Goal: Task Accomplishment & Management: Complete application form

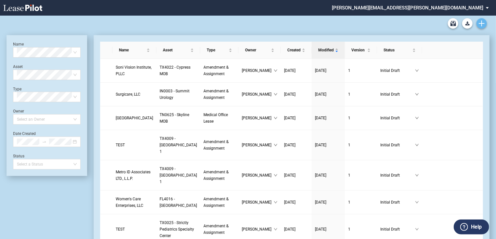
click at [483, 24] on icon "Create new document" at bounding box center [481, 23] width 6 height 6
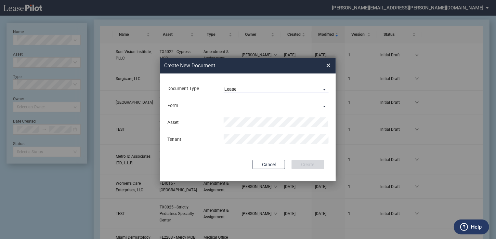
click at [297, 86] on md-select-value "Lease" at bounding box center [275, 88] width 105 height 10
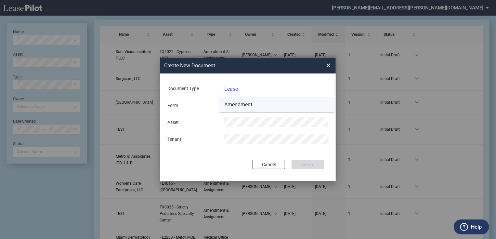
click at [279, 102] on md-option "Amendment" at bounding box center [276, 105] width 115 height 16
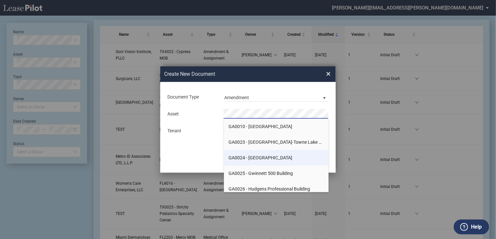
scroll to position [2421, 0]
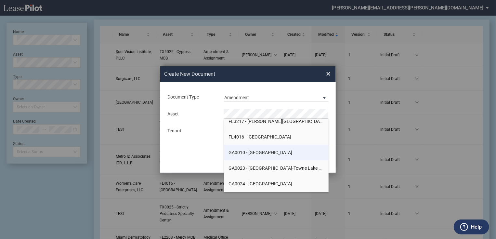
click at [286, 152] on span "GA0010 - Peachtree Dunwoody Medical Center" at bounding box center [261, 152] width 64 height 5
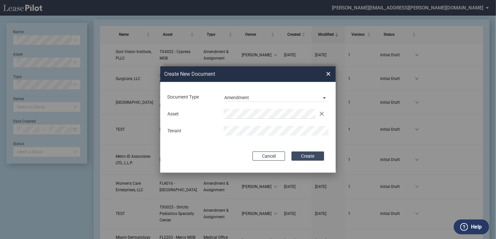
click at [306, 157] on button "Create" at bounding box center [307, 155] width 32 height 9
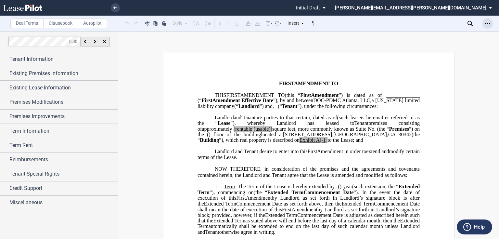
click at [486, 23] on icon "Open Lease options menu" at bounding box center [487, 23] width 5 height 5
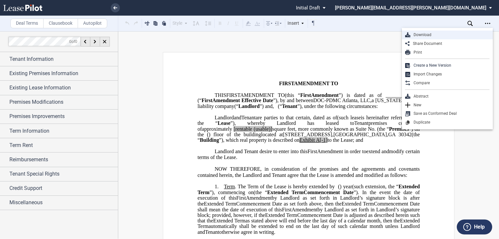
click at [450, 35] on div "Download" at bounding box center [449, 35] width 79 height 6
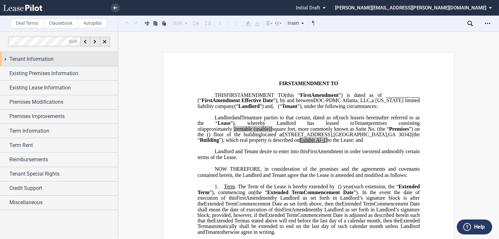
click at [81, 62] on div "Tenant Information" at bounding box center [63, 59] width 108 height 8
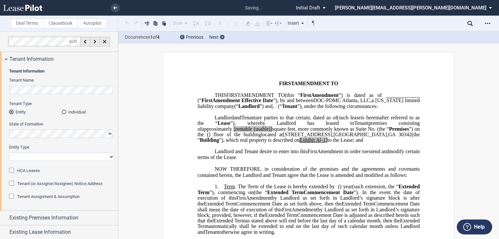
click at [35, 154] on select "Corporation Limited Liability Company General Partnership Limited Partnership O…" at bounding box center [61, 156] width 105 height 8
select select "limited liability company"
click at [9, 152] on select "Corporation Limited Liability Company General Partnership Limited Partnership O…" at bounding box center [61, 156] width 105 height 8
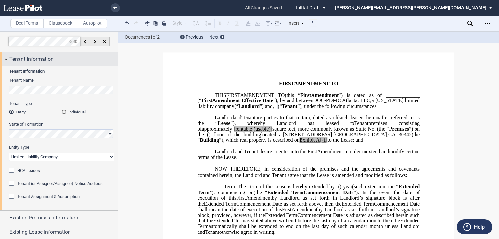
click at [60, 59] on div "Tenant Information" at bounding box center [63, 59] width 108 height 8
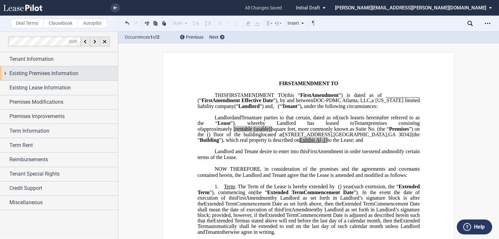
click at [54, 71] on span "Existing Premises Information" at bounding box center [43, 73] width 69 height 8
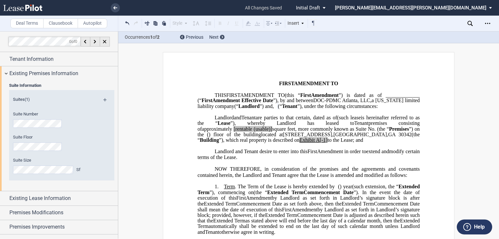
click at [103, 100] on md-icon at bounding box center [107, 102] width 9 height 8
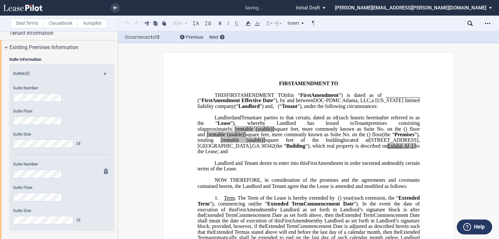
scroll to position [52, 0]
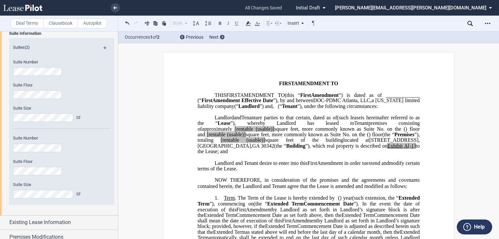
click at [253, 132] on span "[rentable" at bounding box center [243, 129] width 19 height 6
click at [375, 132] on span "square feet, more commonly known as Suite No." at bounding box center [328, 129] width 111 height 6
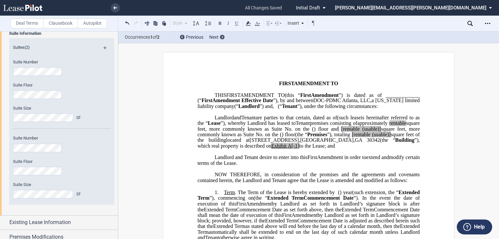
click at [341, 132] on span "[rentable" at bounding box center [350, 129] width 19 height 6
click at [336, 137] on span "square feet, more commonly known as Suite No." at bounding box center [308, 131] width 223 height 11
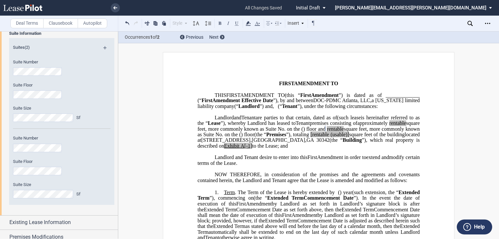
click at [329, 137] on span "[rentable" at bounding box center [319, 135] width 19 height 6
click at [379, 137] on span "square feet of the building" at bounding box center [376, 135] width 56 height 6
click at [251, 149] on span "A[-1]" at bounding box center [246, 146] width 12 height 6
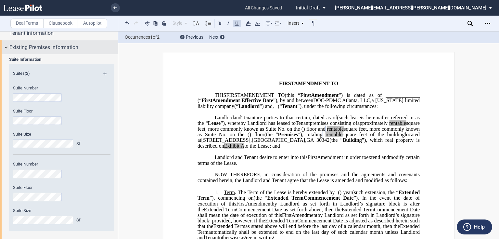
click at [43, 49] on span "Existing Premises Information" at bounding box center [43, 48] width 69 height 8
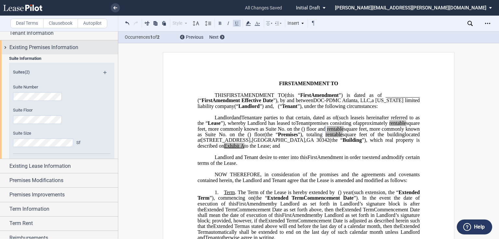
scroll to position [0, 0]
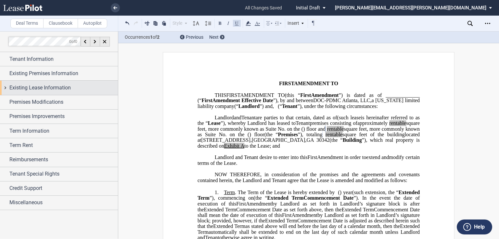
click at [39, 87] on span "Existing Lease Information" at bounding box center [39, 88] width 61 height 8
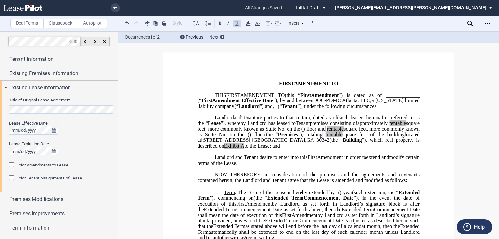
click at [12, 162] on div "Prior Amendments to Lease" at bounding box center [12, 165] width 6 height 6
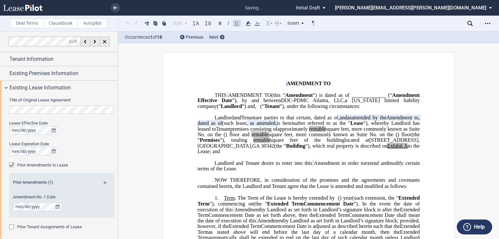
click at [103, 182] on md-icon at bounding box center [107, 185] width 9 height 8
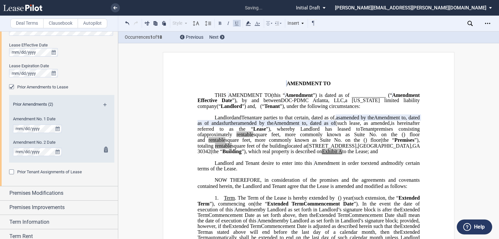
scroll to position [52, 0]
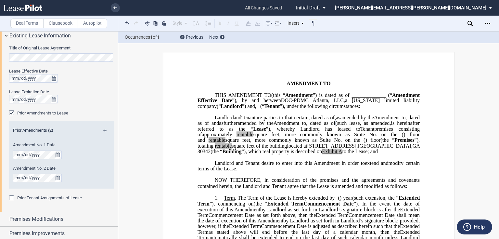
click at [374, 120] on span "Amendment to" at bounding box center [389, 117] width 31 height 6
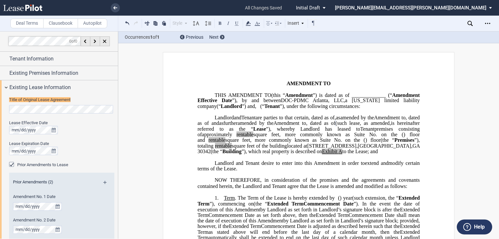
scroll to position [0, 0]
click at [197, 126] on span ", dated as of" at bounding box center [308, 119] width 223 height 11
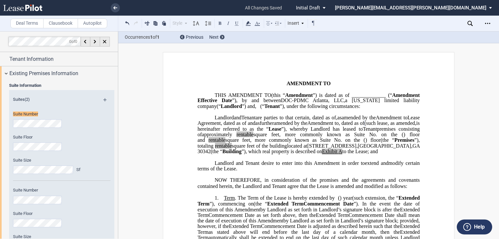
click at [364, 126] on span "(such lease" at bounding box center [375, 123] width 23 height 6
click at [21, 69] on div "Existing Premises Information" at bounding box center [59, 73] width 118 height 14
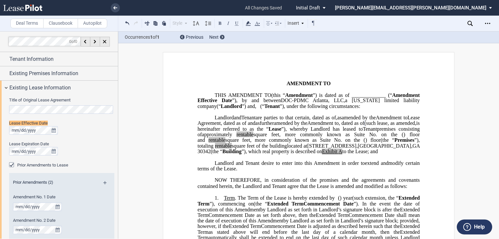
click at [248, 126] on span "and" at bounding box center [251, 123] width 7 height 6
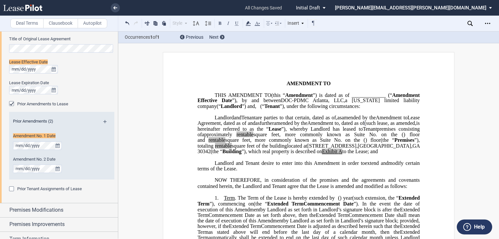
click at [246, 126] on span at bounding box center [246, 123] width 1 height 6
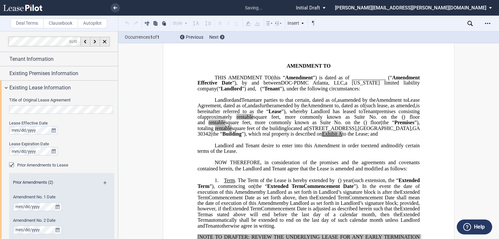
scroll to position [106, 0]
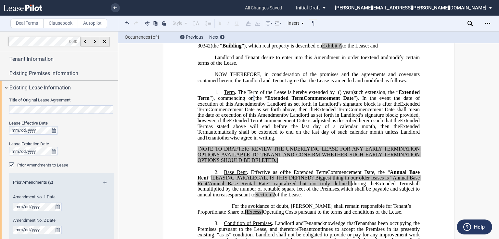
click at [73, 143] on div "Lease Expiration Date" at bounding box center [61, 144] width 105 height 6
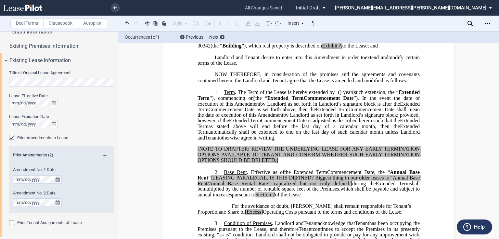
scroll to position [26, 0]
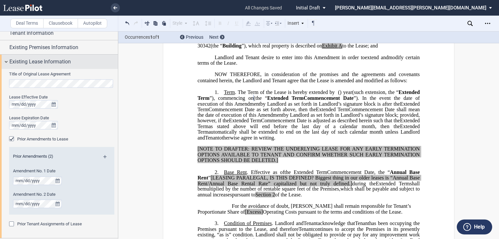
click at [56, 62] on span "Existing Lease Information" at bounding box center [39, 62] width 61 height 8
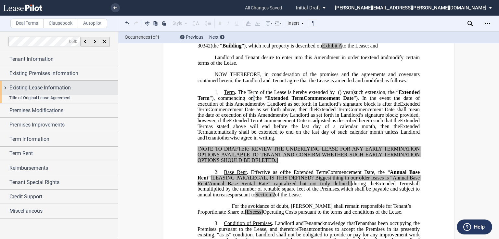
scroll to position [0, 0]
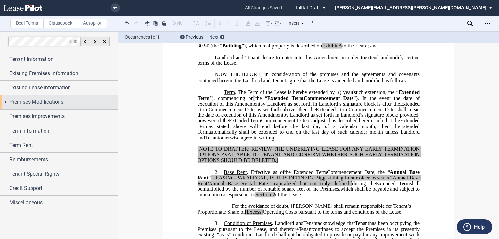
click at [47, 99] on span "Premises Modifications" at bounding box center [36, 102] width 54 height 8
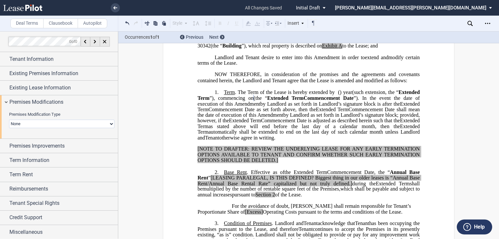
click at [39, 122] on select "None Expansion Relocation" at bounding box center [61, 124] width 105 height 8
click at [109, 124] on select "None Expansion Relocation" at bounding box center [61, 124] width 105 height 8
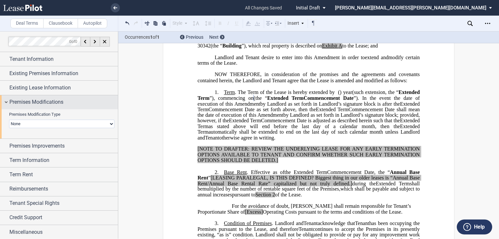
click at [79, 102] on div "Premises Modifications" at bounding box center [63, 102] width 108 height 8
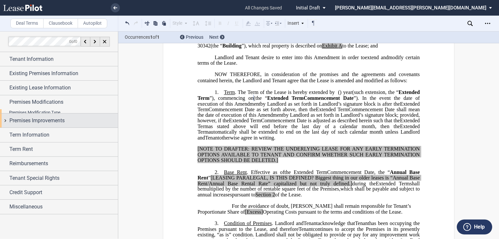
click at [78, 118] on div "Premises Improvements" at bounding box center [63, 121] width 108 height 8
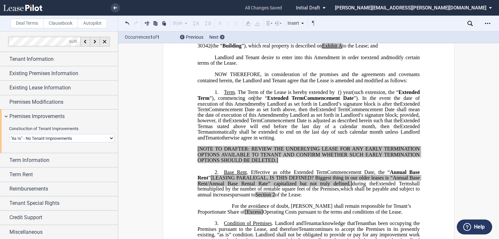
click at [68, 136] on select "Landlord Constructs Tenant Improvements Tenant Constructs Tenant Improvements "…" at bounding box center [61, 138] width 105 height 8
select select "landlord"
click at [9, 134] on select "Landlord Constructs Tenant Improvements Tenant Constructs Tenant Improvements "…" at bounding box center [61, 138] width 105 height 8
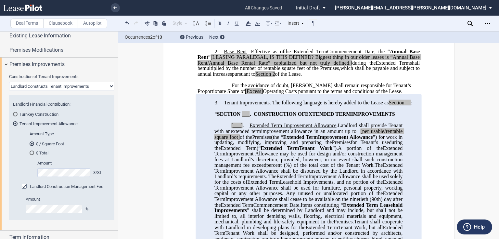
scroll to position [287, 0]
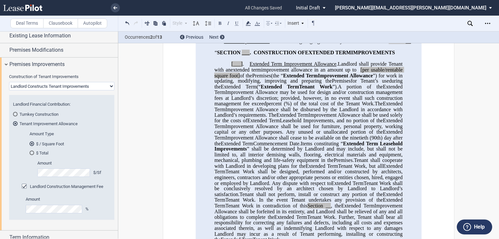
click at [24, 186] on div "Landlord Construction Management Fee" at bounding box center [25, 186] width 6 height 6
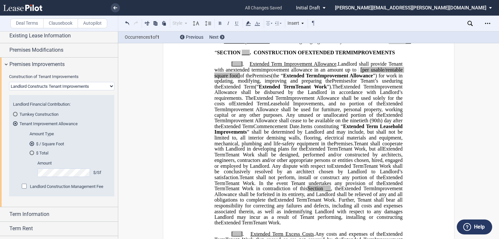
click at [395, 78] on span "[per usable/rentable square foot]" at bounding box center [308, 72] width 189 height 11
click at [227, 78] on span "per usable/rentable square foot]" at bounding box center [308, 72] width 189 height 11
click at [238, 78] on span "per rentable square foot]" at bounding box center [308, 72] width 189 height 11
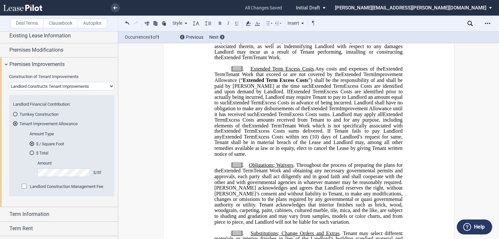
scroll to position [547, 0]
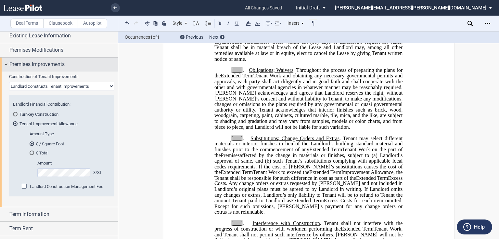
click at [66, 63] on div "Premises Improvements" at bounding box center [63, 64] width 108 height 8
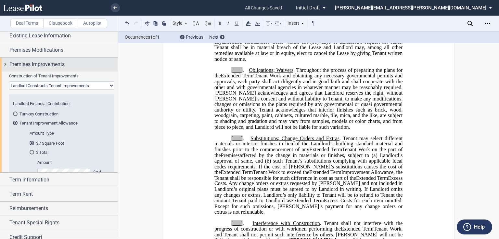
scroll to position [0, 0]
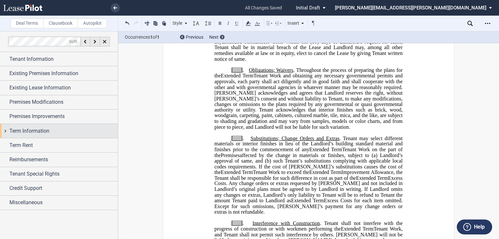
click at [57, 127] on div "Term Information" at bounding box center [63, 131] width 108 height 8
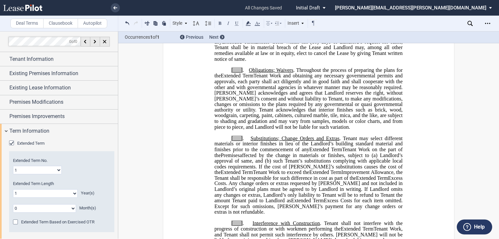
click at [50, 168] on select "1 2 3 4 5 6 7 8 9 10 11 12 13 14 15 16 17 18 19 20" at bounding box center [37, 170] width 49 height 8
select select "number:3"
click at [13, 166] on select "1 2 3 4 5 6 7 8 9 10 11 12 13 14 15 16 17 18 19 20" at bounding box center [37, 170] width 49 height 8
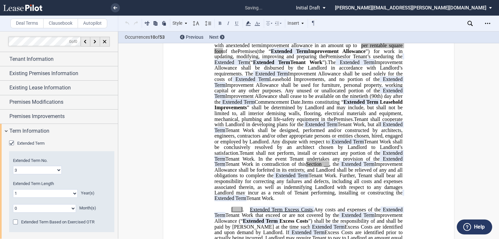
scroll to position [238, 0]
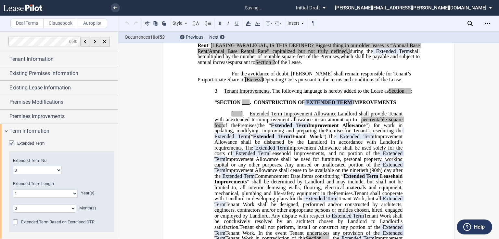
click at [61, 191] on select "0 1 2 3 4 5 6 7 8 9 10 11 12 13 14 15 16 17 18 19 20" at bounding box center [45, 193] width 65 height 8
select select "number:3"
click at [13, 189] on select "0 1 2 3 4 5 6 7 8 9 10 11 12 13 14 15 16 17 18 19 20" at bounding box center [45, 193] width 65 height 8
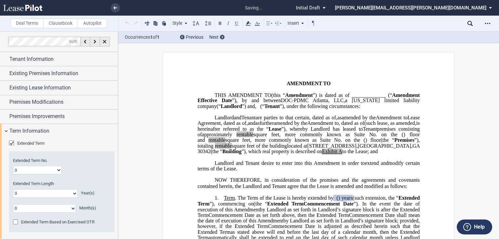
scroll to position [104, 0]
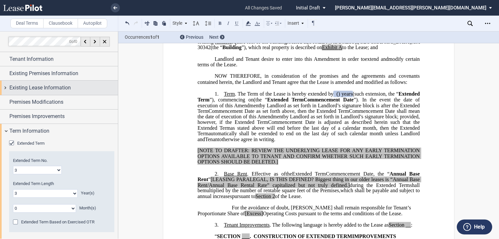
click at [40, 88] on span "Existing Lease Information" at bounding box center [39, 88] width 61 height 8
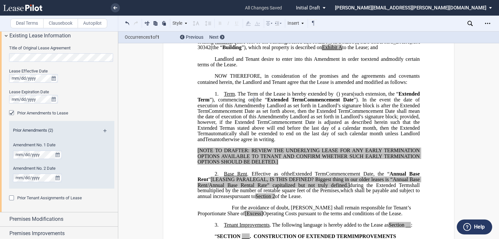
scroll to position [26, 0]
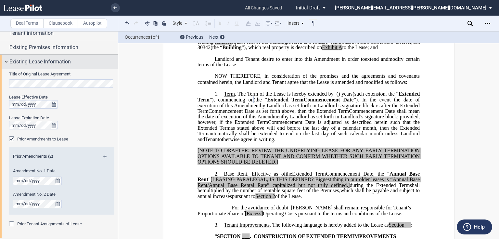
click at [19, 62] on span "Existing Lease Information" at bounding box center [39, 62] width 61 height 8
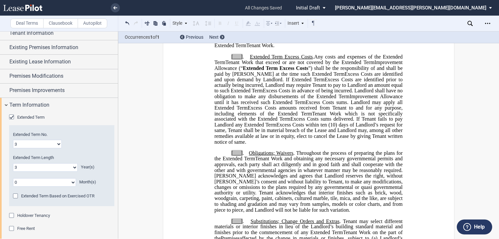
scroll to position [468, 0]
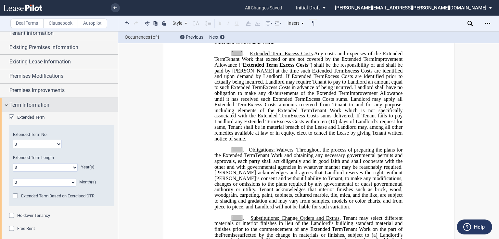
click at [79, 101] on div "Term Information" at bounding box center [63, 105] width 108 height 8
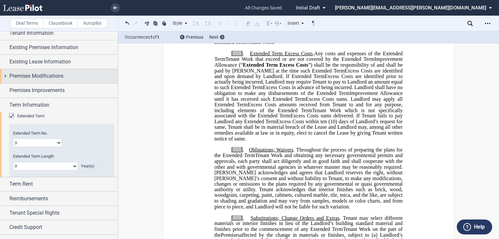
scroll to position [0, 0]
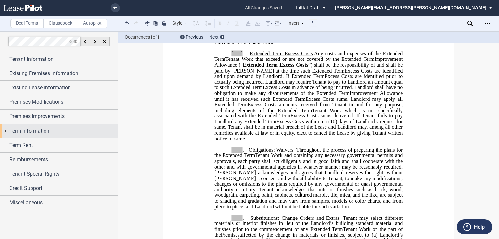
click at [62, 145] on div "Term Rent" at bounding box center [63, 145] width 108 height 8
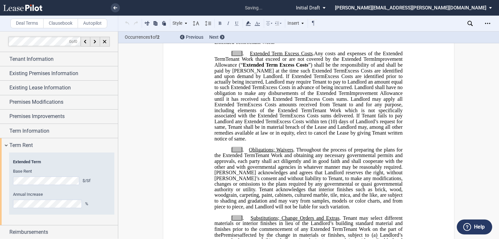
scroll to position [202, 0]
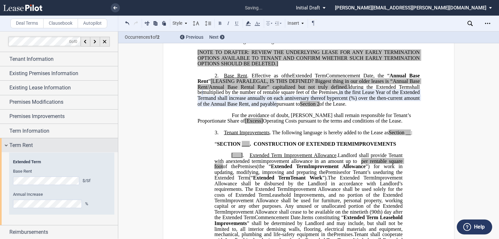
click at [39, 148] on div "Term Rent" at bounding box center [63, 145] width 108 height 8
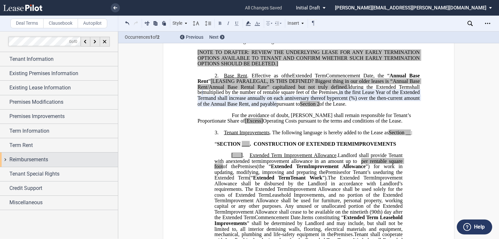
click at [39, 157] on span "Reimbursements" at bounding box center [28, 160] width 39 height 8
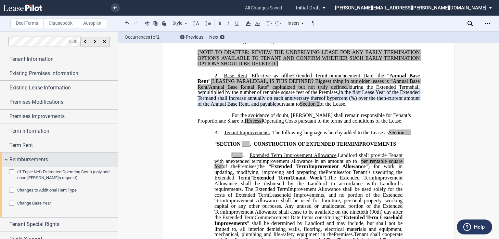
click at [31, 161] on span "Reimbursements" at bounding box center [28, 160] width 39 height 8
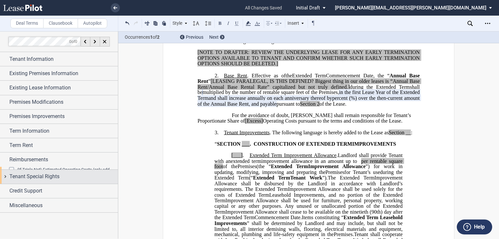
click at [31, 172] on span "Tenant Special Rights" at bounding box center [34, 176] width 50 height 8
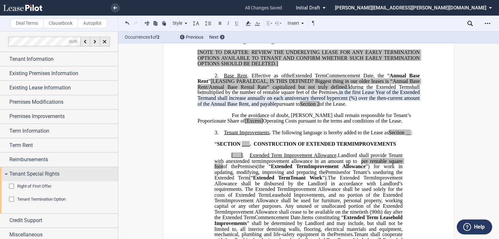
click at [31, 170] on span "Tenant Special Rights" at bounding box center [34, 174] width 50 height 8
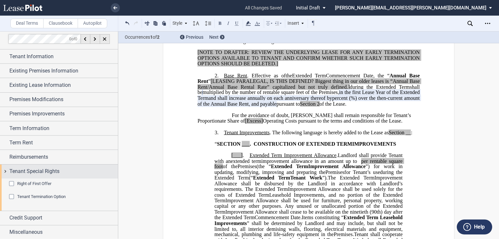
scroll to position [0, 0]
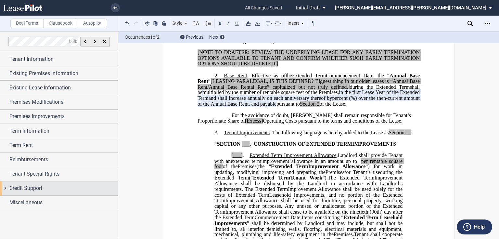
click at [28, 184] on span "Credit Support" at bounding box center [25, 188] width 33 height 8
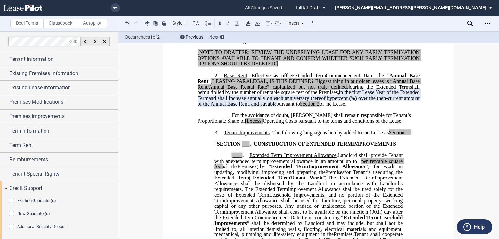
scroll to position [16, 0]
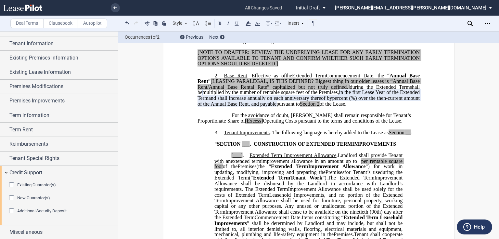
click at [11, 183] on div "Existing Guarantor(s)" at bounding box center [12, 185] width 6 height 6
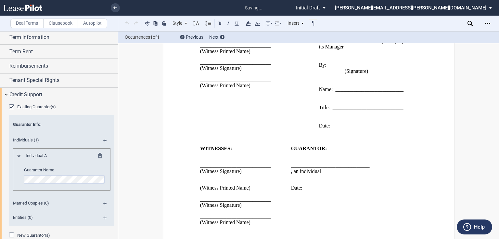
scroll to position [1755, 0]
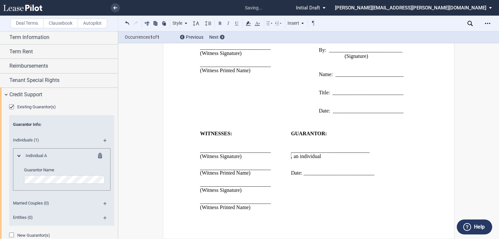
click at [358, 157] on p "﻿ ﻿ , an individual" at bounding box center [349, 156] width 117 height 6
click at [347, 154] on p "﻿ ﻿ , an individual" at bounding box center [349, 156] width 117 height 6
click at [358, 157] on p "﻿ ﻿ , an individual" at bounding box center [349, 156] width 117 height 6
click at [351, 157] on p "﻿ ﻿ , an individual" at bounding box center [349, 156] width 117 height 6
click at [321, 156] on span ", an individual" at bounding box center [306, 156] width 30 height 6
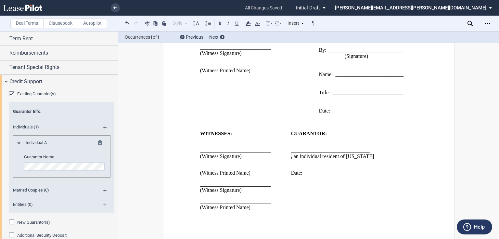
scroll to position [131, 0]
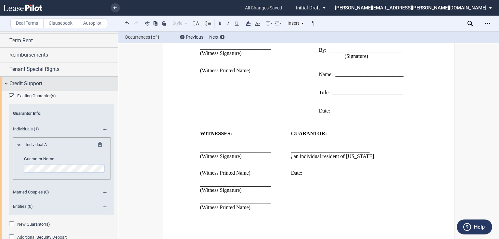
click at [34, 84] on span "Credit Support" at bounding box center [25, 84] width 33 height 8
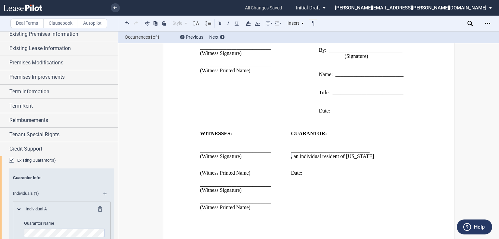
scroll to position [0, 0]
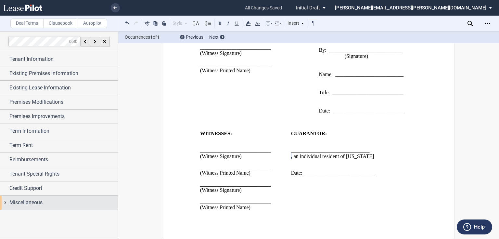
click at [42, 205] on span "Miscellaneous" at bounding box center [25, 202] width 33 height 8
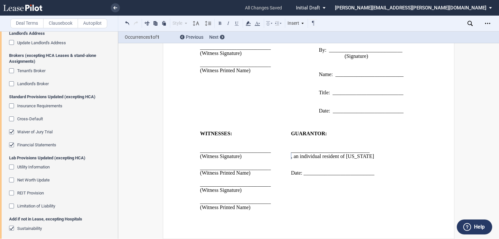
scroll to position [181, 0]
drag, startPoint x: 9, startPoint y: 70, endPoint x: 12, endPoint y: 73, distance: 3.7
click at [9, 70] on div "Tenant's Broker" at bounding box center [12, 72] width 6 height 6
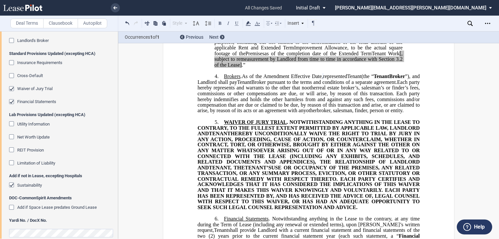
scroll to position [259, 0]
click at [13, 183] on div "Sustainability" at bounding box center [12, 185] width 6 height 6
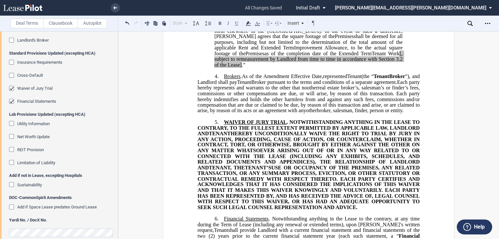
click at [11, 88] on div "Waiver of Jury Trial" at bounding box center [12, 89] width 6 height 6
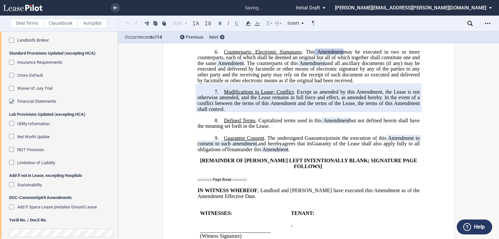
scroll to position [1017, 0]
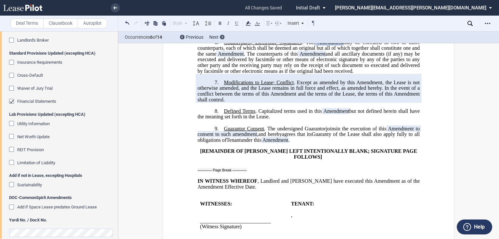
click at [12, 100] on div "Financial Statements" at bounding box center [12, 102] width 6 height 6
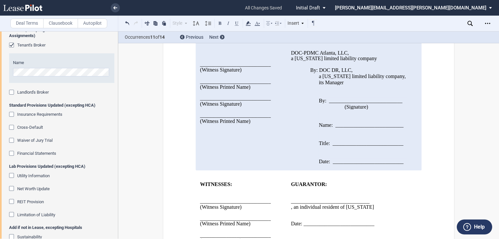
scroll to position [1199, 0]
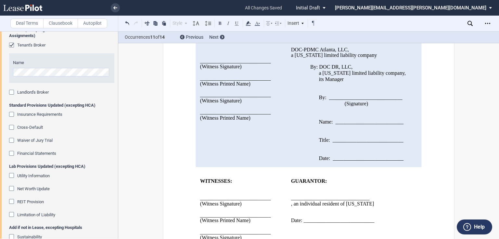
click at [13, 139] on div "Waiver of Jury Trial" at bounding box center [12, 141] width 6 height 6
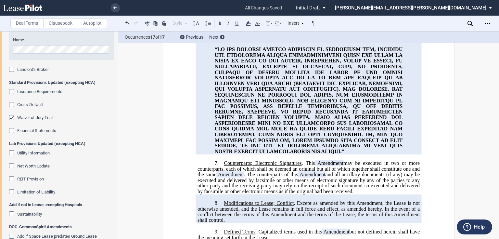
scroll to position [259, 0]
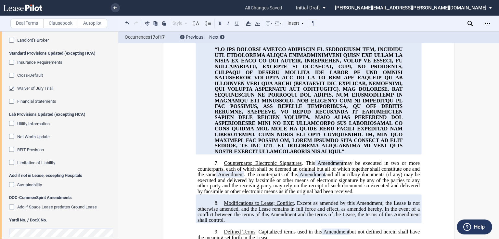
click at [10, 87] on div "Waiver of Jury Trial" at bounding box center [12, 89] width 6 height 6
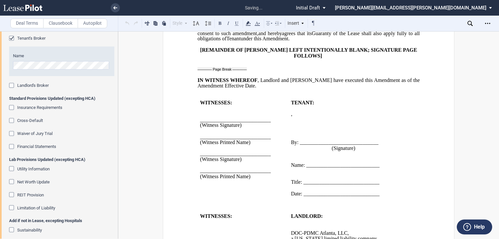
scroll to position [163, 0]
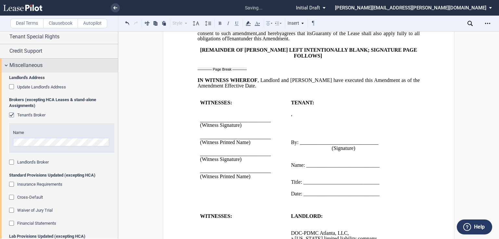
click at [42, 68] on span "Miscellaneous" at bounding box center [25, 65] width 33 height 8
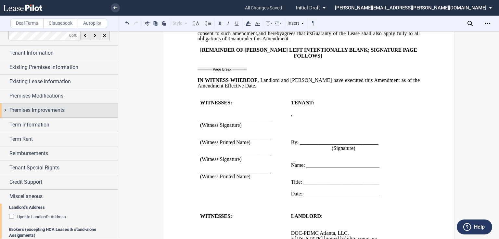
scroll to position [0, 0]
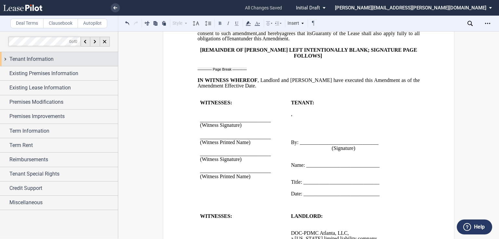
click at [61, 59] on div "Tenant Information" at bounding box center [63, 59] width 108 height 8
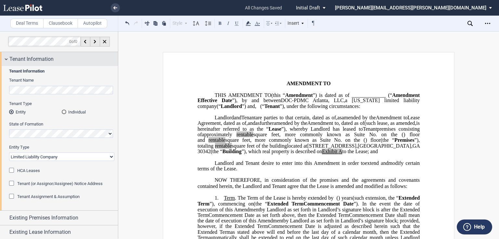
click at [52, 59] on span "Tenant Information" at bounding box center [31, 59] width 44 height 8
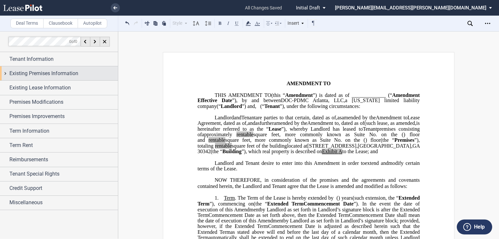
click at [48, 73] on span "Existing Premises Information" at bounding box center [43, 73] width 69 height 8
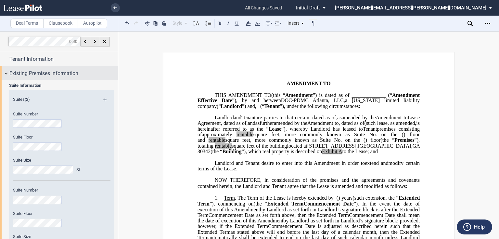
click at [38, 68] on div "Existing Premises Information" at bounding box center [59, 73] width 118 height 14
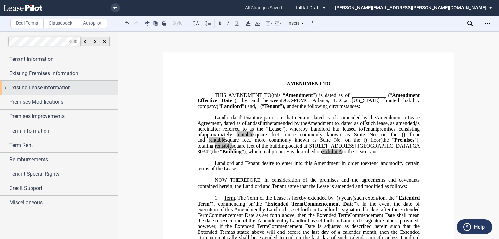
click at [39, 86] on span "Existing Lease Information" at bounding box center [39, 88] width 61 height 8
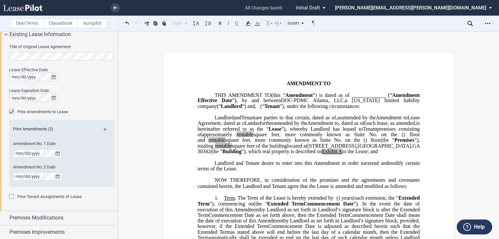
scroll to position [52, 0]
click at [57, 38] on span "Existing Lease Information" at bounding box center [39, 36] width 61 height 8
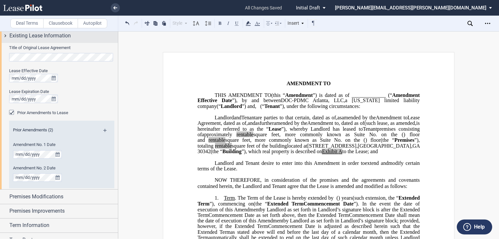
scroll to position [0, 0]
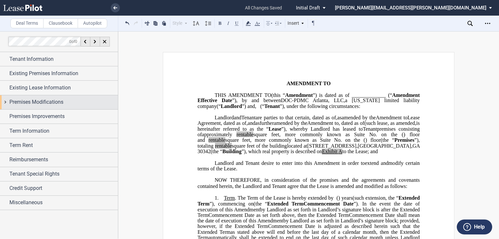
click at [49, 103] on span "Premises Modifications" at bounding box center [36, 102] width 54 height 8
click at [46, 102] on span "Premises Modifications" at bounding box center [36, 102] width 54 height 8
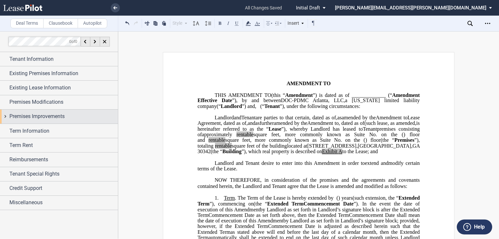
click at [43, 118] on span "Premises Improvements" at bounding box center [36, 116] width 55 height 8
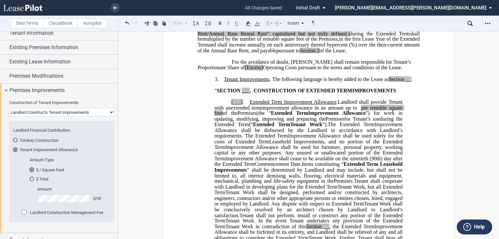
scroll to position [312, 0]
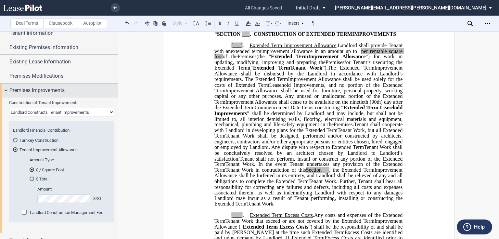
click at [36, 90] on span "Premises Improvements" at bounding box center [36, 90] width 55 height 8
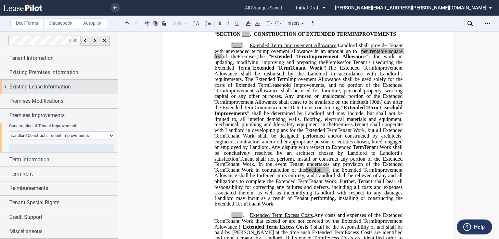
scroll to position [0, 0]
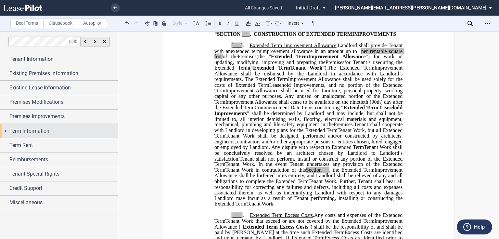
click at [32, 130] on span "Term Information" at bounding box center [29, 131] width 40 height 8
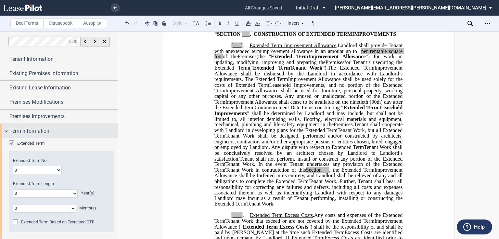
click at [74, 128] on div "Term Information" at bounding box center [63, 131] width 108 height 8
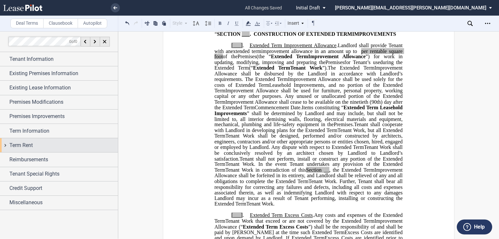
click at [64, 141] on div "Term Rent" at bounding box center [63, 145] width 108 height 8
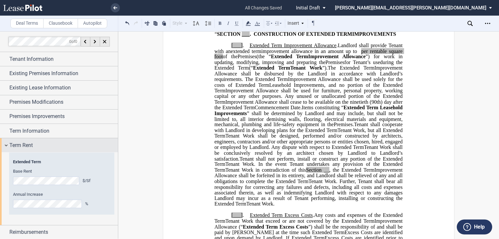
click at [76, 143] on div "Term Rent" at bounding box center [63, 145] width 108 height 8
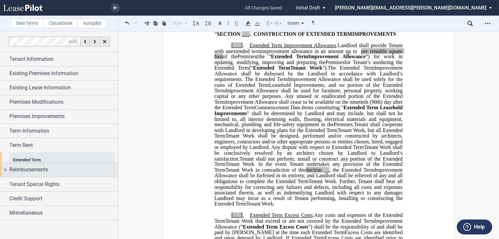
click at [61, 166] on div "Reimbursements" at bounding box center [63, 170] width 108 height 8
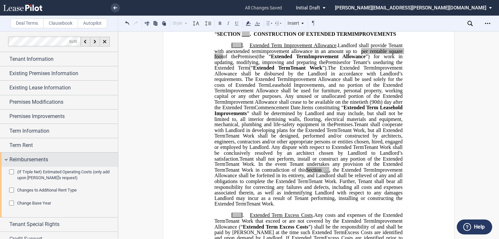
click at [54, 157] on div "Reimbursements" at bounding box center [63, 160] width 108 height 8
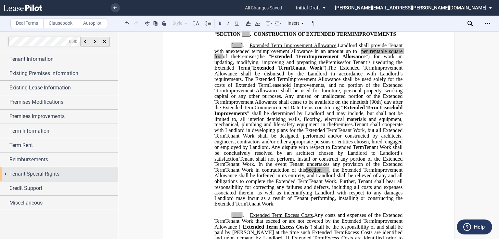
click at [44, 169] on div "Tenant Special Rights" at bounding box center [59, 174] width 118 height 14
click at [46, 170] on span "Tenant Special Rights" at bounding box center [34, 174] width 50 height 8
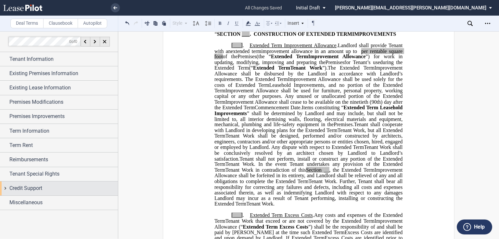
click at [37, 189] on span "Credit Support" at bounding box center [25, 188] width 33 height 8
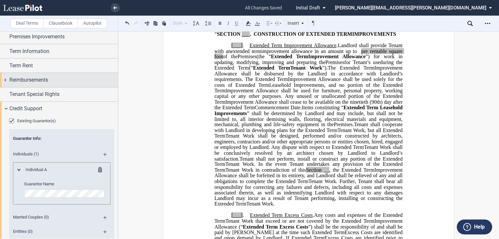
scroll to position [53, 0]
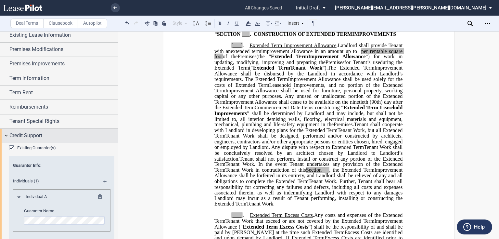
click at [37, 132] on span "Credit Support" at bounding box center [25, 136] width 33 height 8
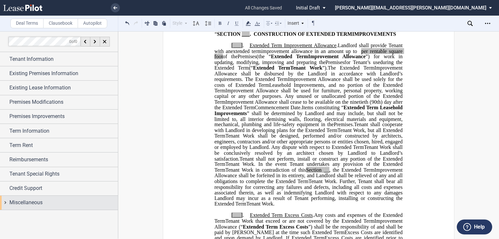
click at [23, 202] on span "Miscellaneous" at bounding box center [25, 202] width 33 height 8
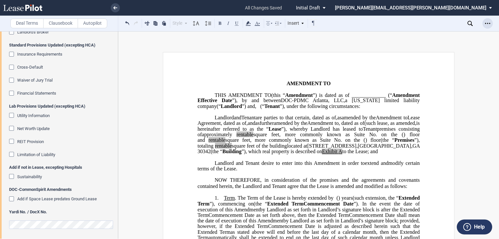
click at [485, 25] on icon "Open Lease options menu" at bounding box center [487, 23] width 5 height 5
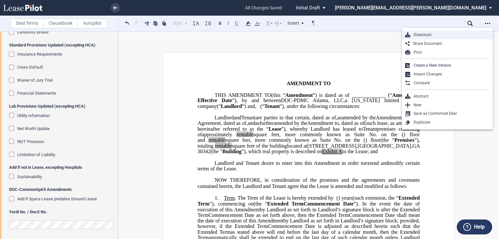
click at [435, 36] on div "Download" at bounding box center [449, 35] width 79 height 6
